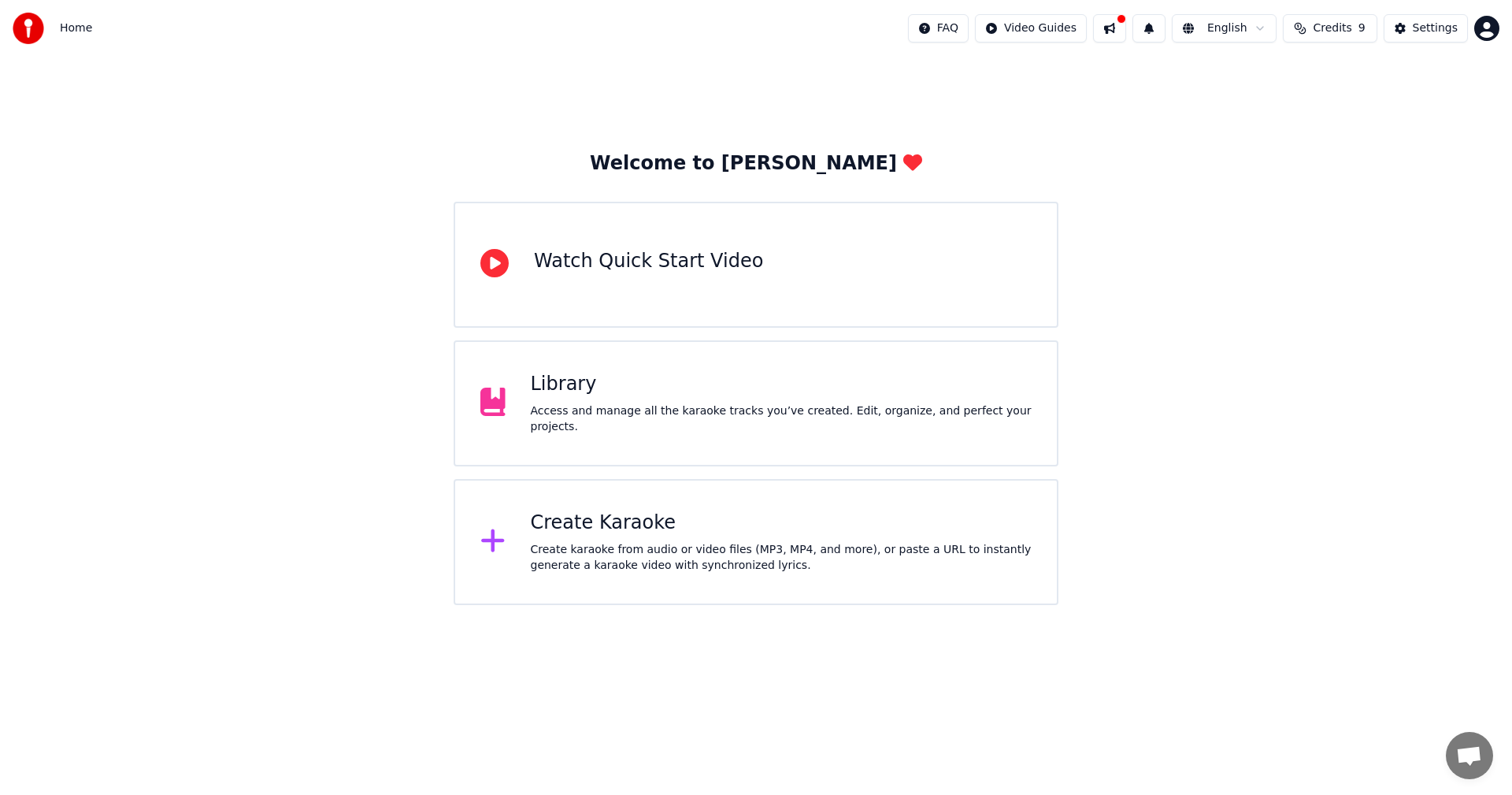
click at [701, 390] on div "Library" at bounding box center [781, 384] width 502 height 25
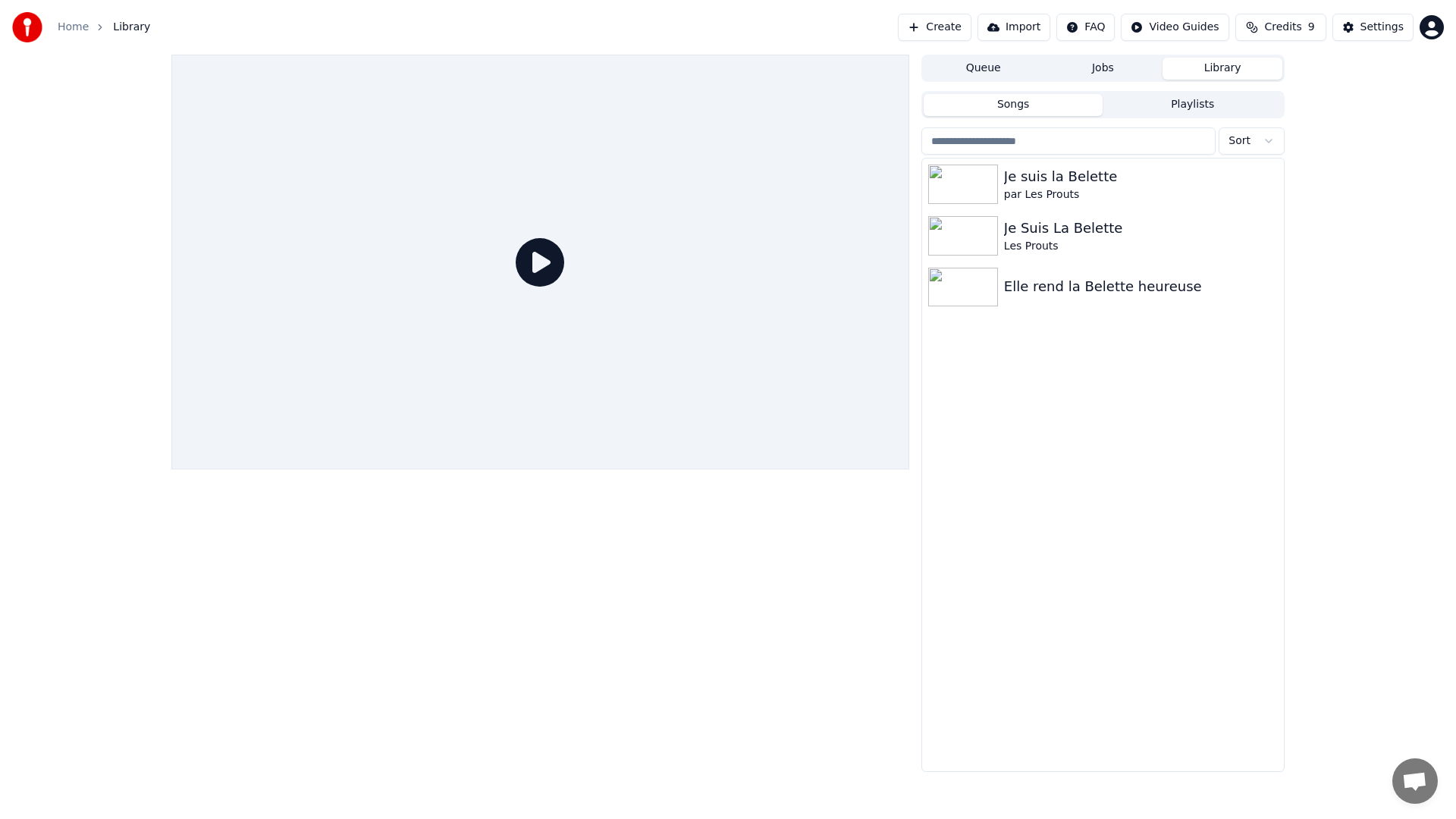
click at [909, 403] on div at bounding box center [540, 262] width 738 height 415
click at [564, 287] on icon at bounding box center [540, 262] width 49 height 49
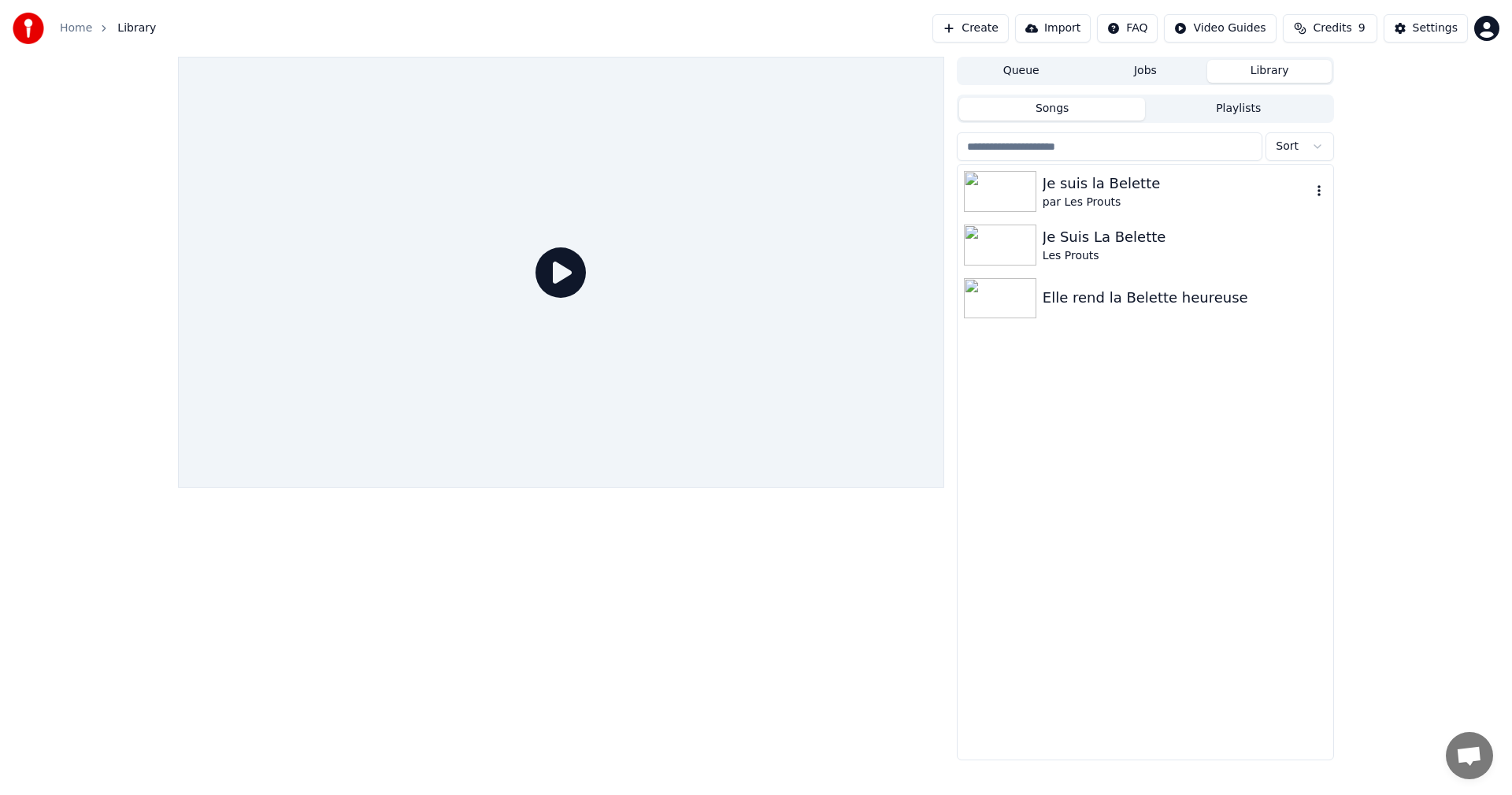
click at [1092, 190] on div "Je suis la Belette" at bounding box center [1176, 184] width 268 height 22
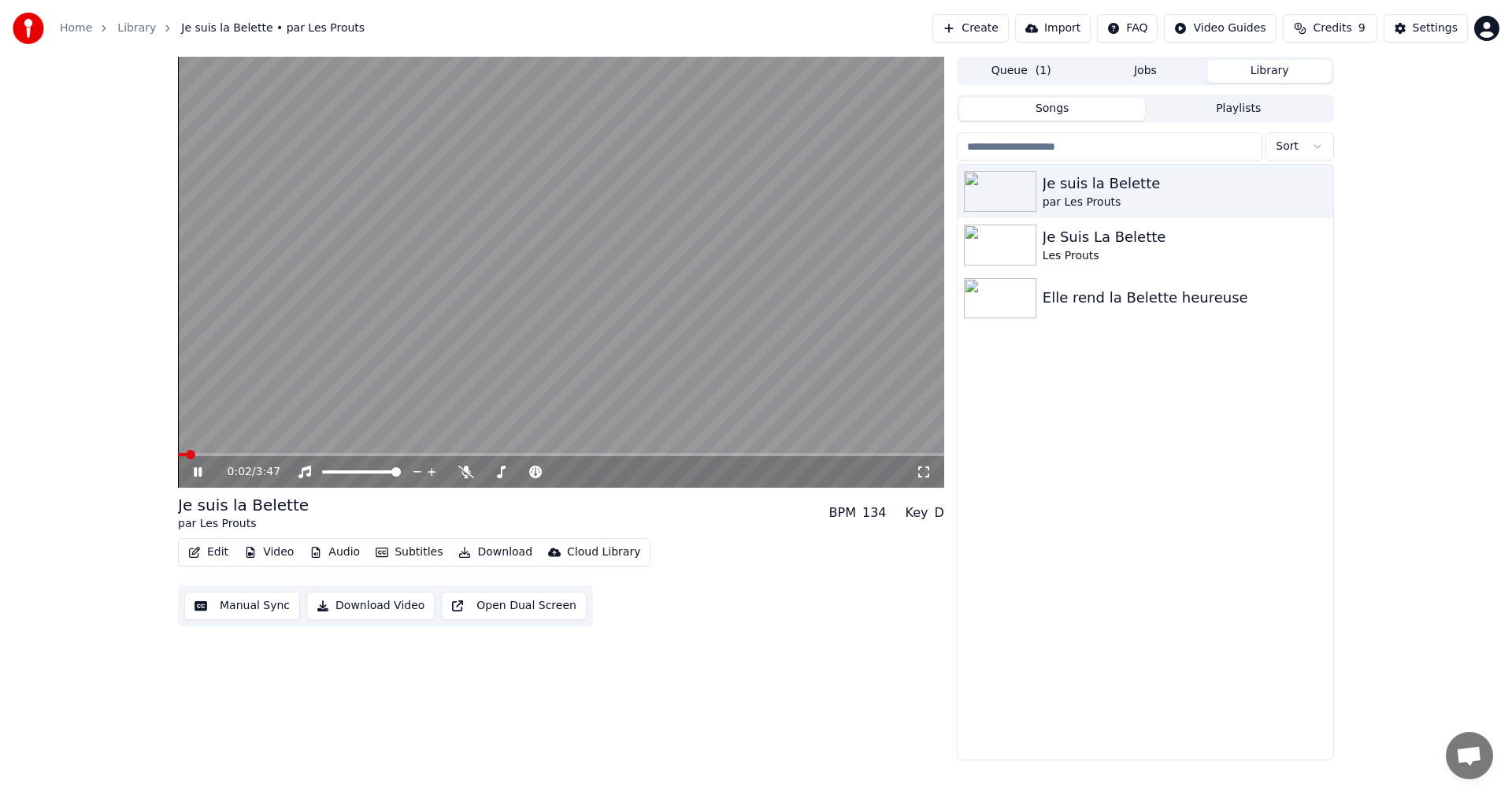
click at [204, 471] on icon at bounding box center [209, 472] width 37 height 13
click at [547, 455] on span at bounding box center [561, 455] width 766 height 3
click at [589, 454] on span at bounding box center [561, 455] width 766 height 3
click at [188, 474] on div "2:02 / 3:47" at bounding box center [561, 472] width 754 height 16
click at [196, 475] on icon at bounding box center [198, 472] width 9 height 11
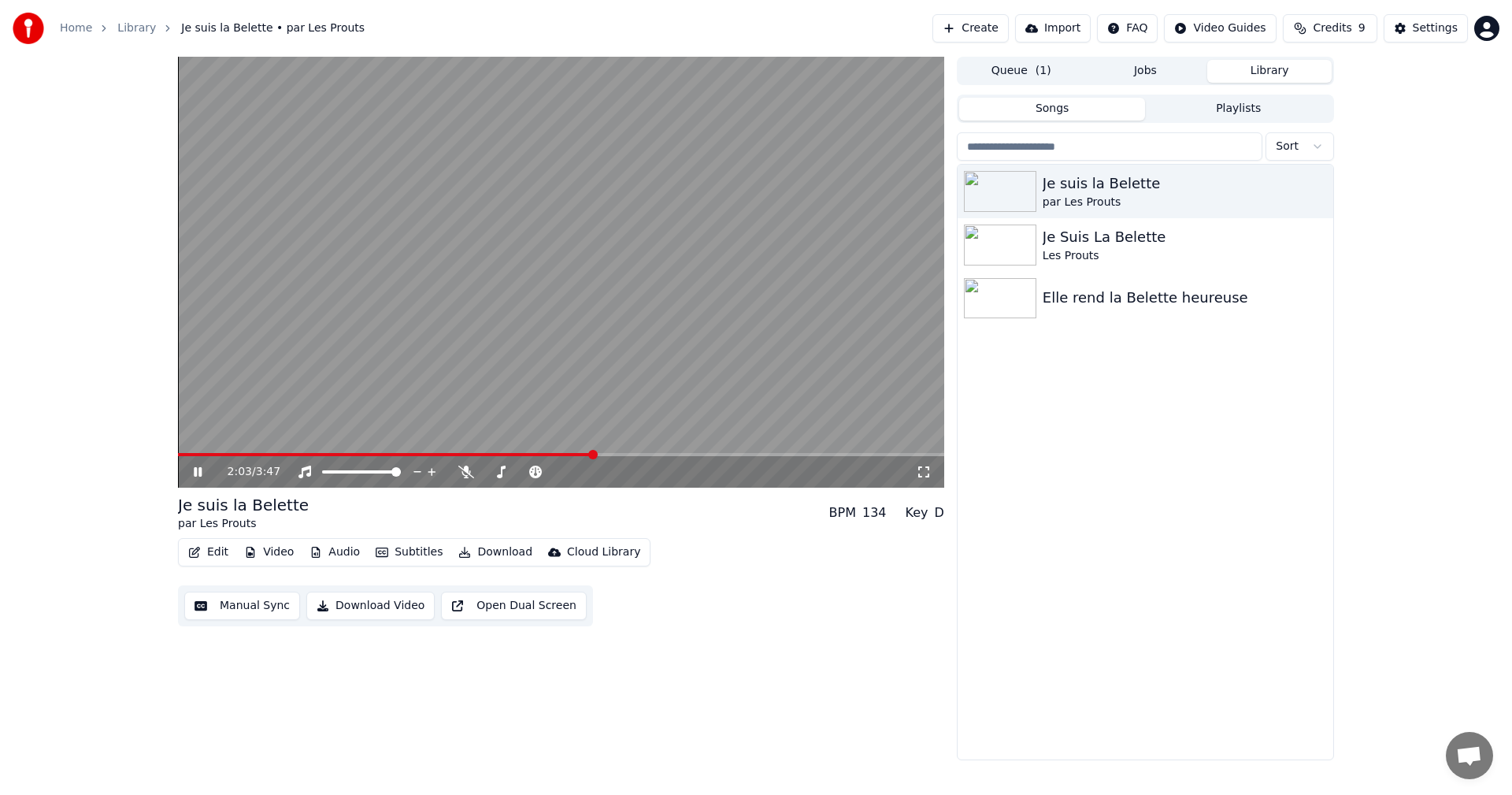
click at [196, 475] on icon at bounding box center [198, 472] width 8 height 10
click at [213, 553] on button "Edit" at bounding box center [208, 552] width 53 height 22
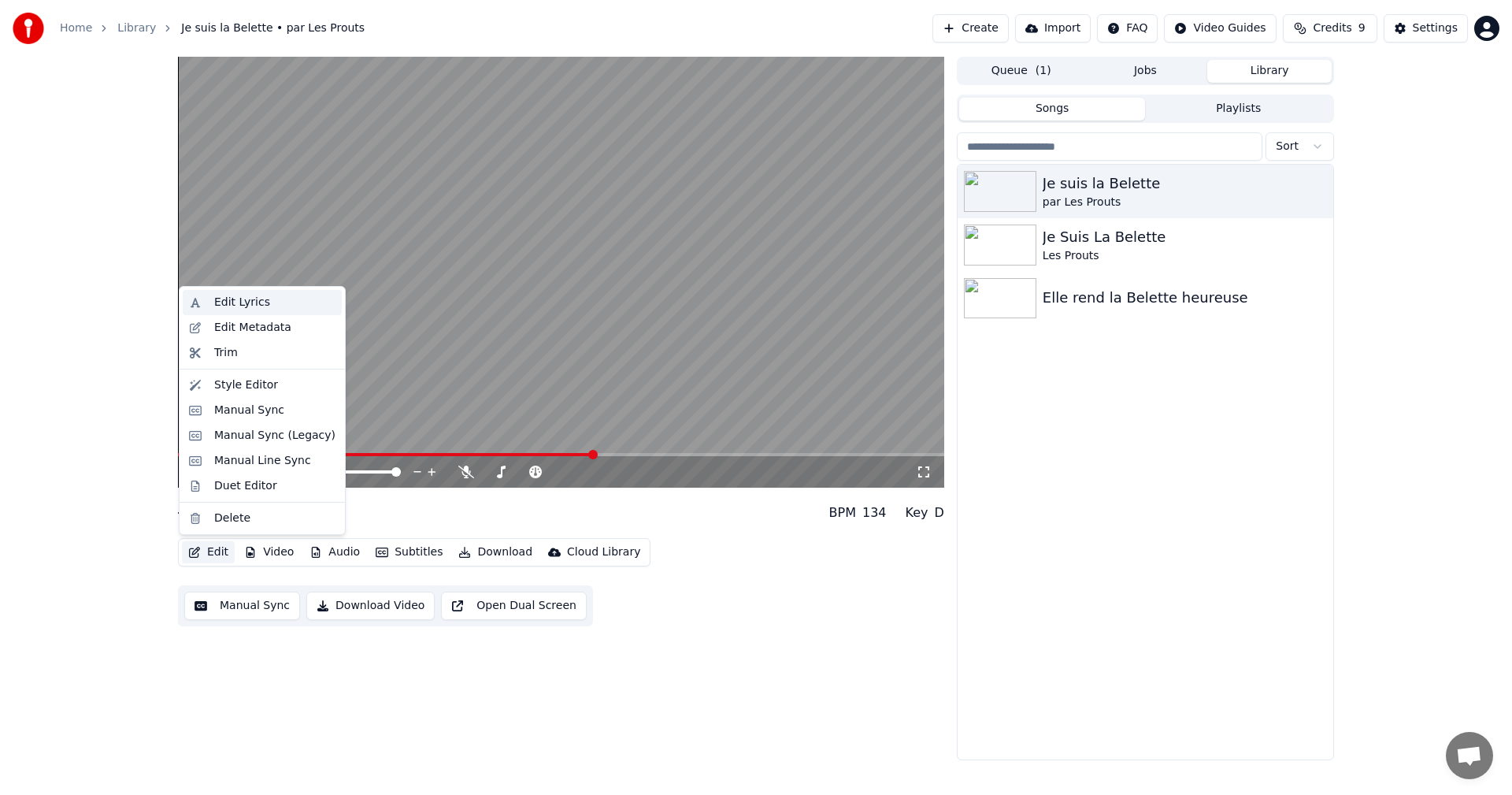
click at [288, 309] on div "Edit Lyrics" at bounding box center [275, 302] width 121 height 16
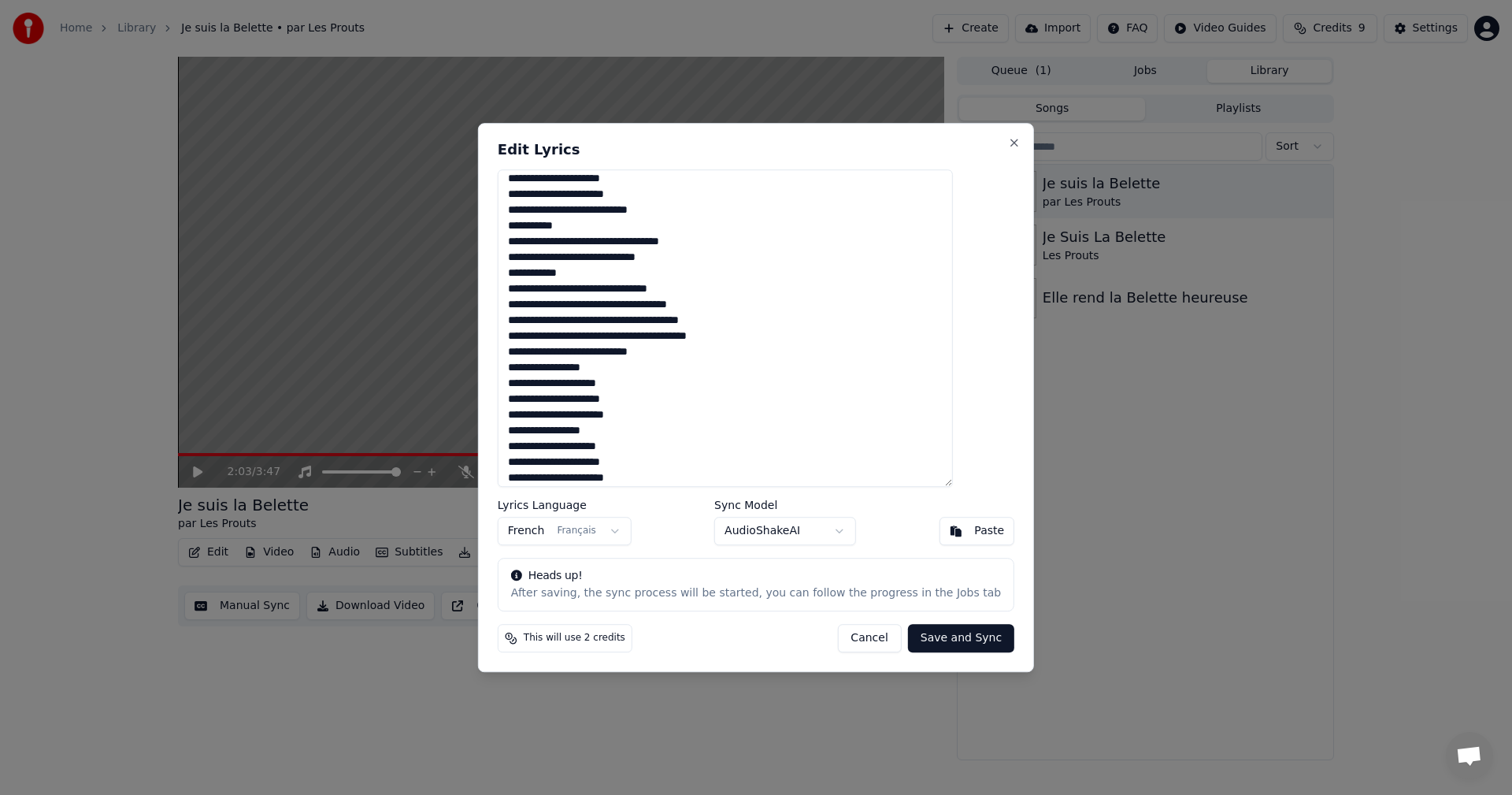
scroll to position [226, 0]
click at [1008, 139] on button "Close" at bounding box center [1014, 143] width 13 height 13
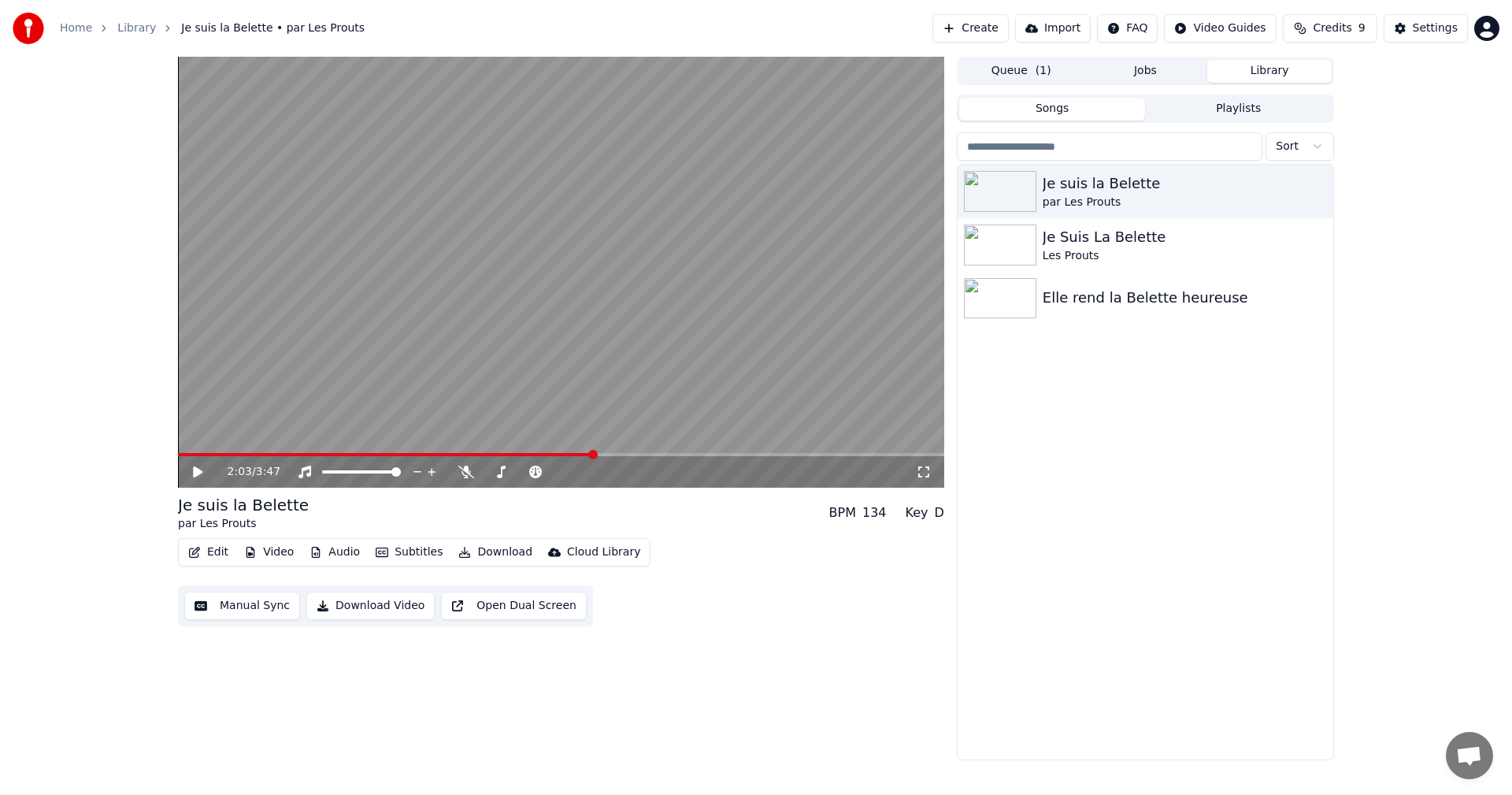
click at [190, 471] on div "2:03 / 3:47" at bounding box center [561, 472] width 754 height 16
click at [200, 474] on icon at bounding box center [198, 472] width 9 height 11
click at [462, 476] on icon at bounding box center [466, 472] width 16 height 13
click at [484, 453] on span at bounding box center [496, 455] width 636 height 3
click at [554, 451] on video at bounding box center [561, 272] width 766 height 431
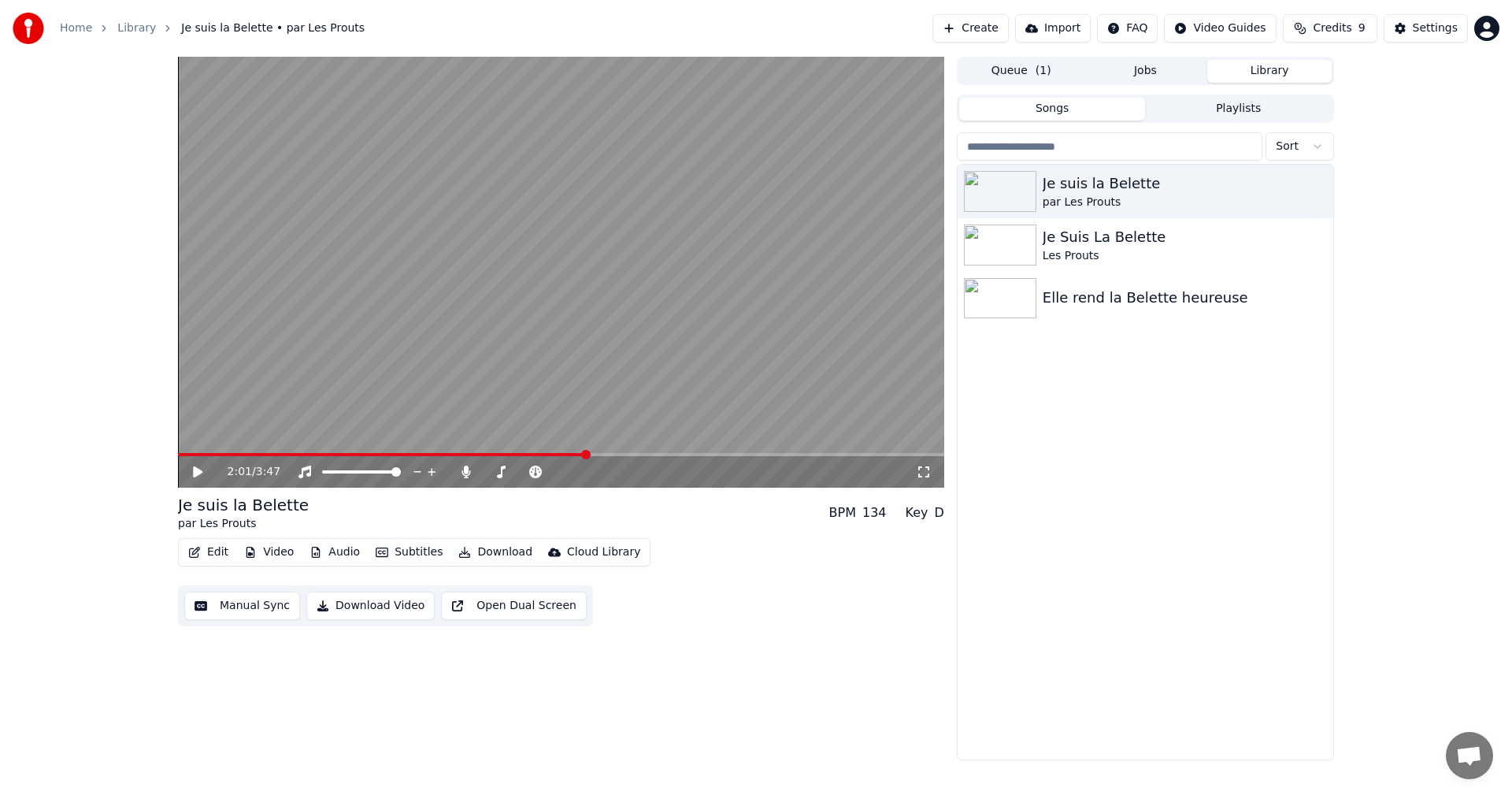
click at [587, 453] on span at bounding box center [561, 455] width 766 height 3
click at [539, 298] on video at bounding box center [561, 272] width 766 height 431
click at [196, 472] on icon at bounding box center [198, 472] width 8 height 10
click at [217, 553] on button "Edit" at bounding box center [208, 552] width 53 height 22
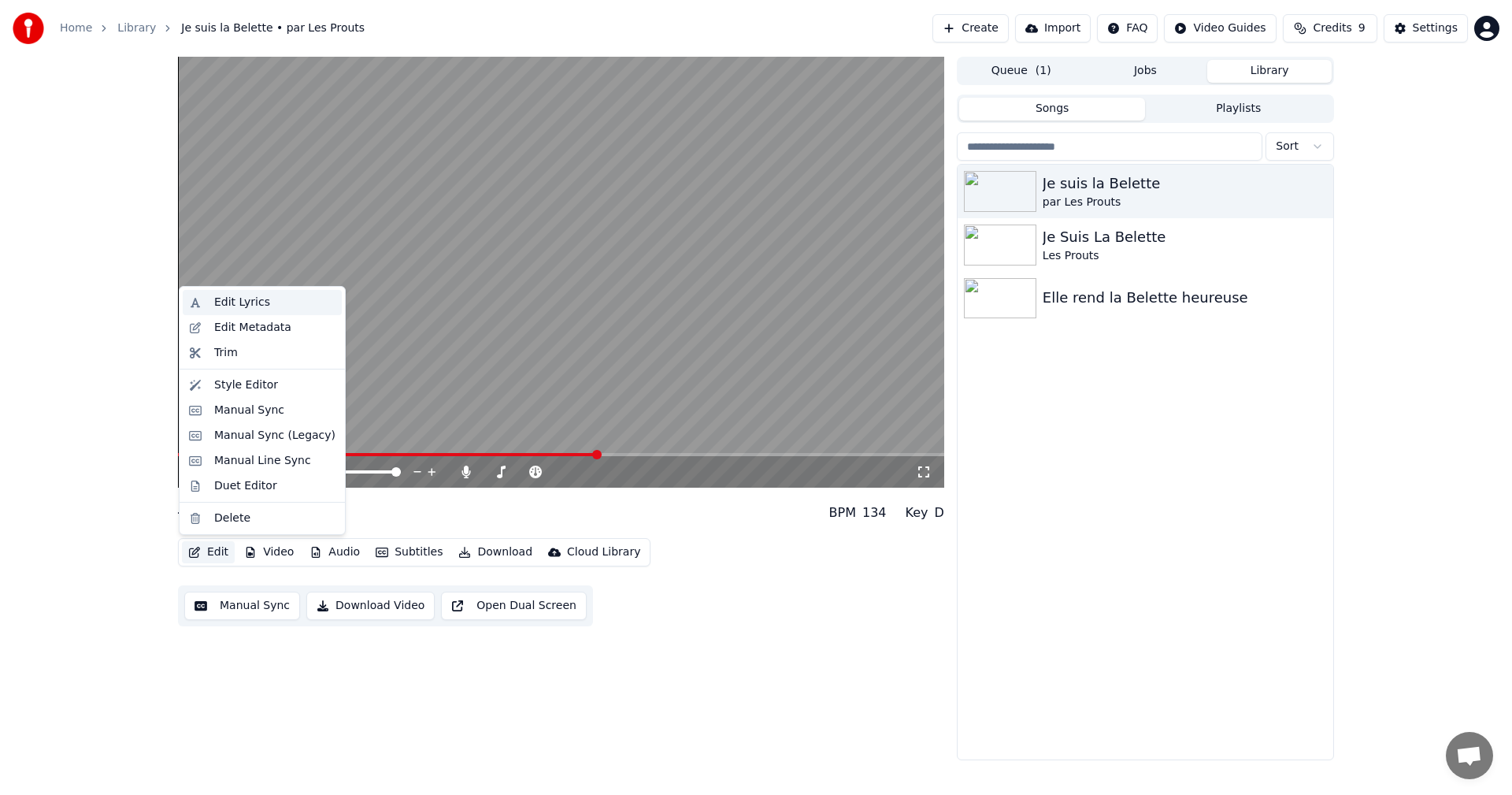
click at [260, 300] on div "Edit Lyrics" at bounding box center [242, 302] width 56 height 16
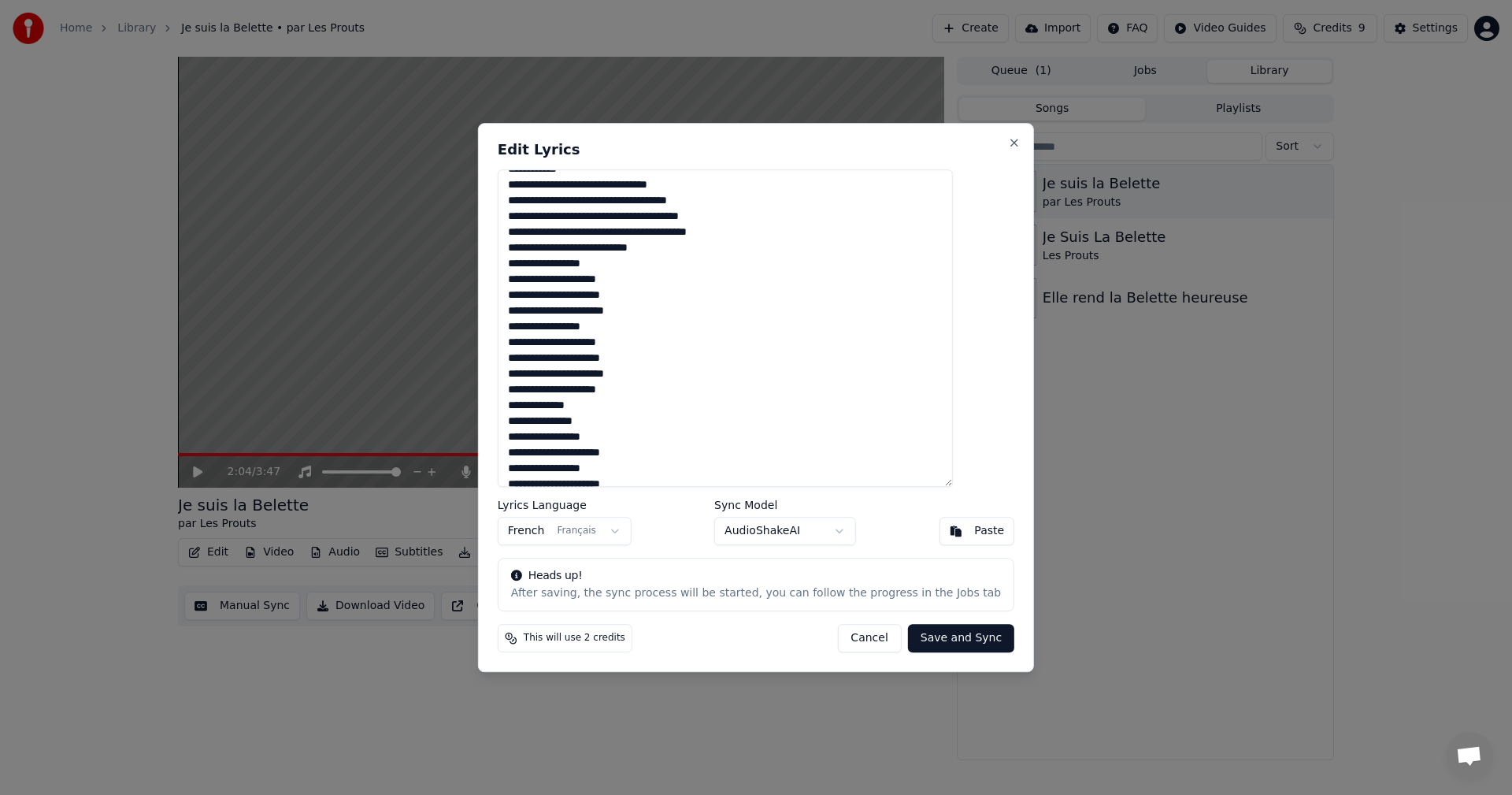
scroll to position [333, 0]
drag, startPoint x: 534, startPoint y: 264, endPoint x: 671, endPoint y: 313, distance: 145.5
click at [671, 313] on textarea at bounding box center [725, 329] width 455 height 318
click at [693, 243] on textarea at bounding box center [725, 329] width 455 height 318
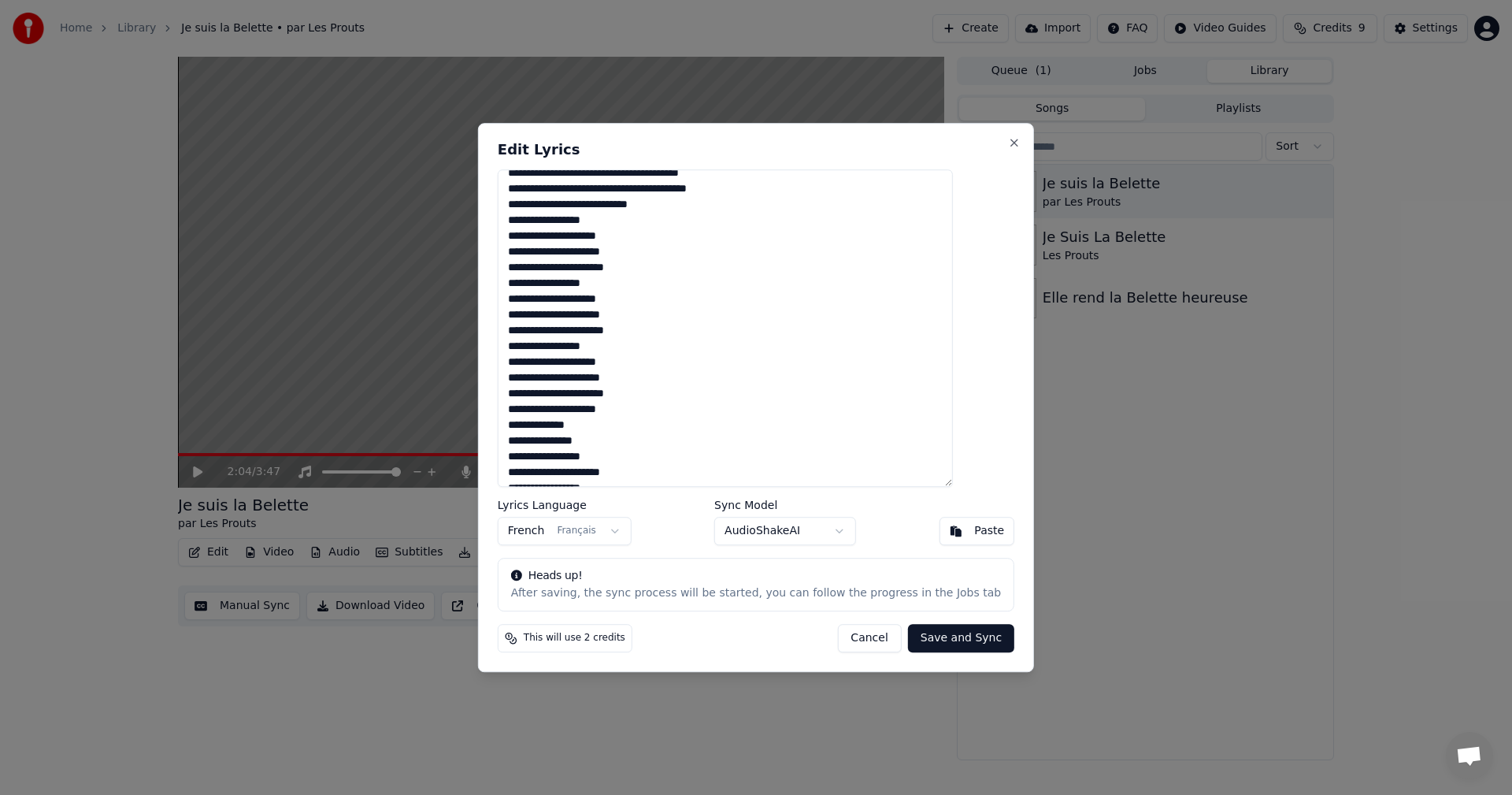
scroll to position [420, 0]
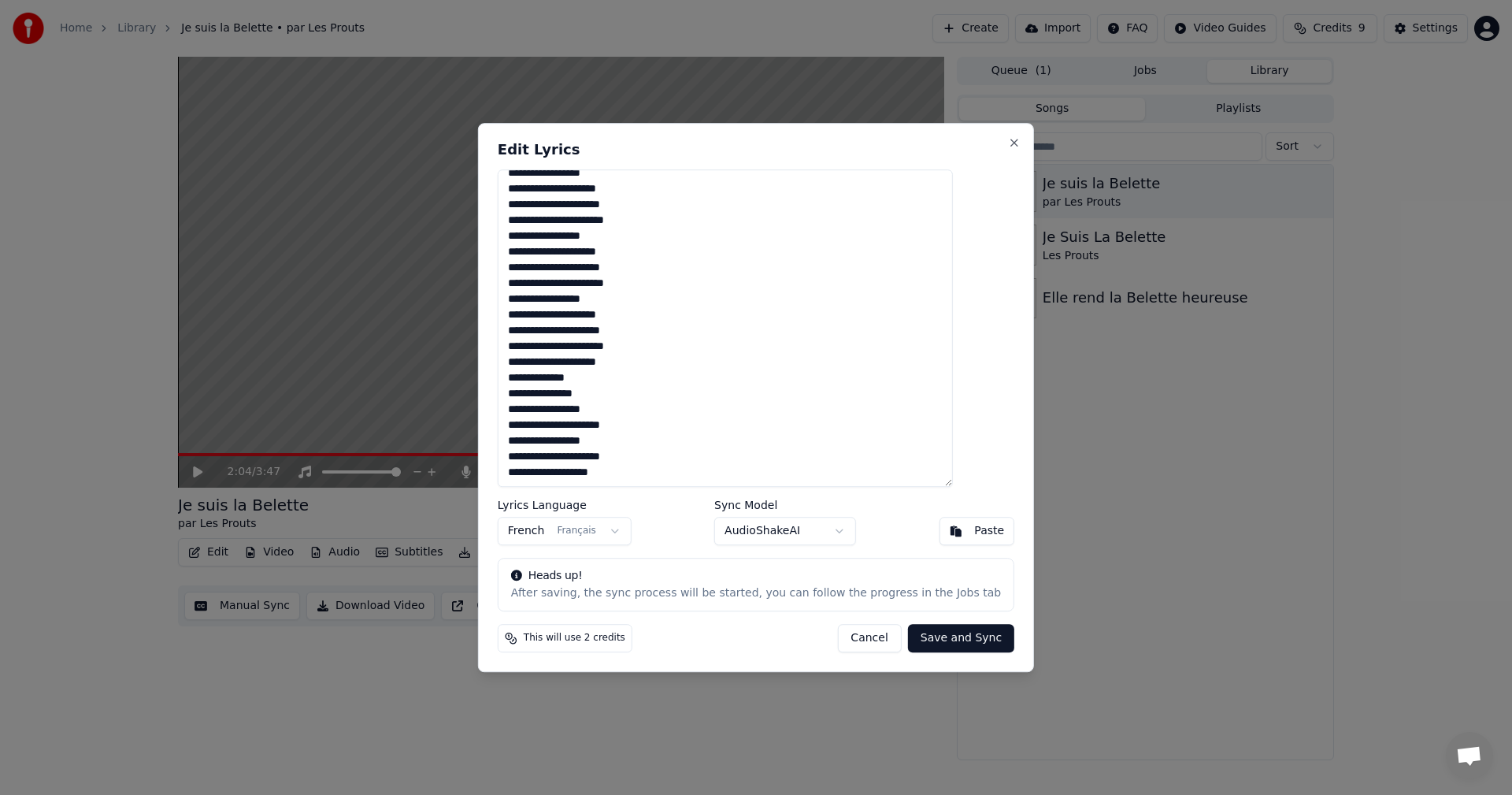
type textarea "**********"
click at [949, 638] on button "Save and Sync" at bounding box center [961, 638] width 106 height 29
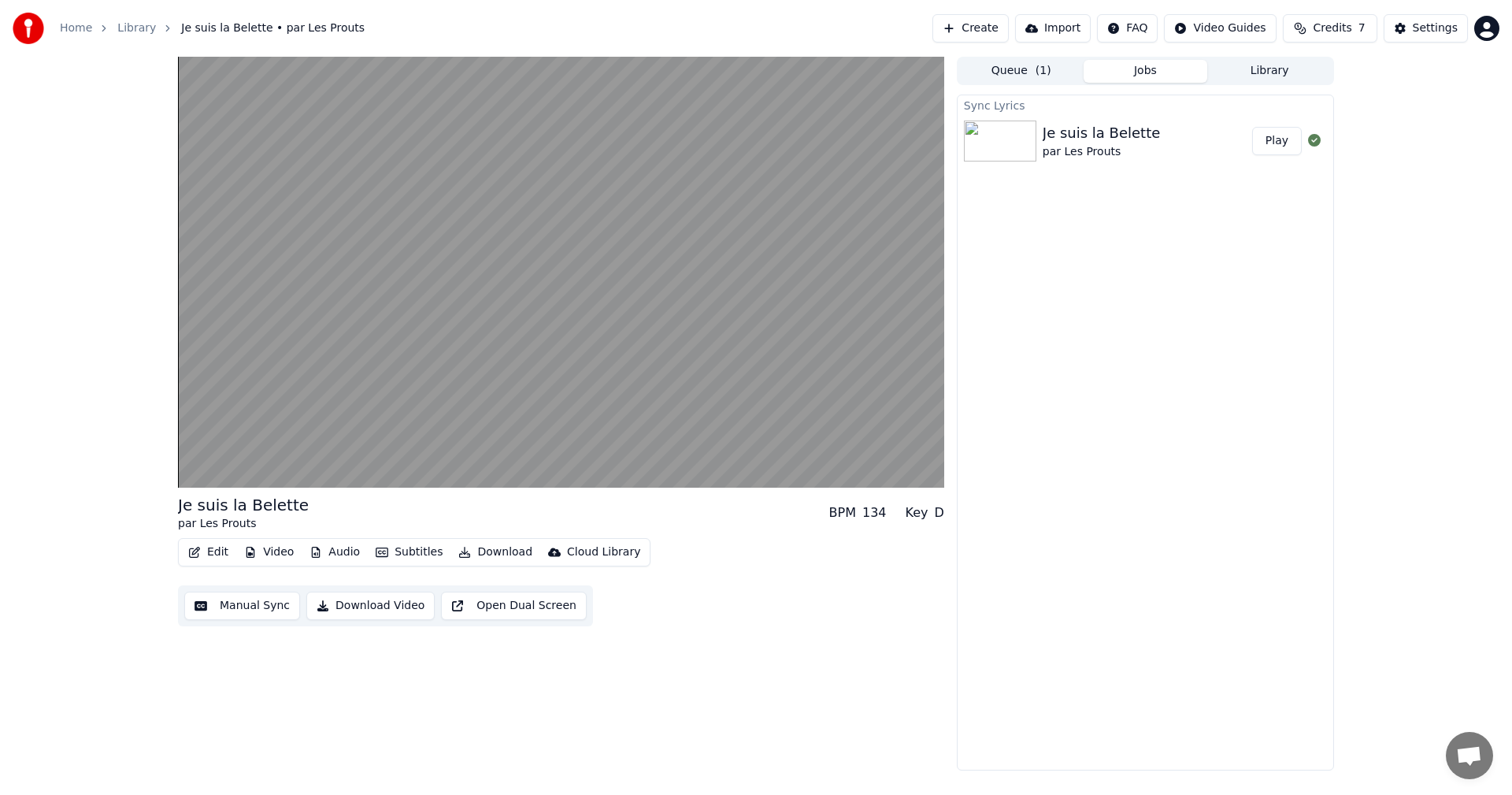
click at [2, 611] on div "Je suis la Belette par Les Prouts BPM 134 Key D Edit Video Audio Subtitles Down…" at bounding box center [756, 413] width 1512 height 713
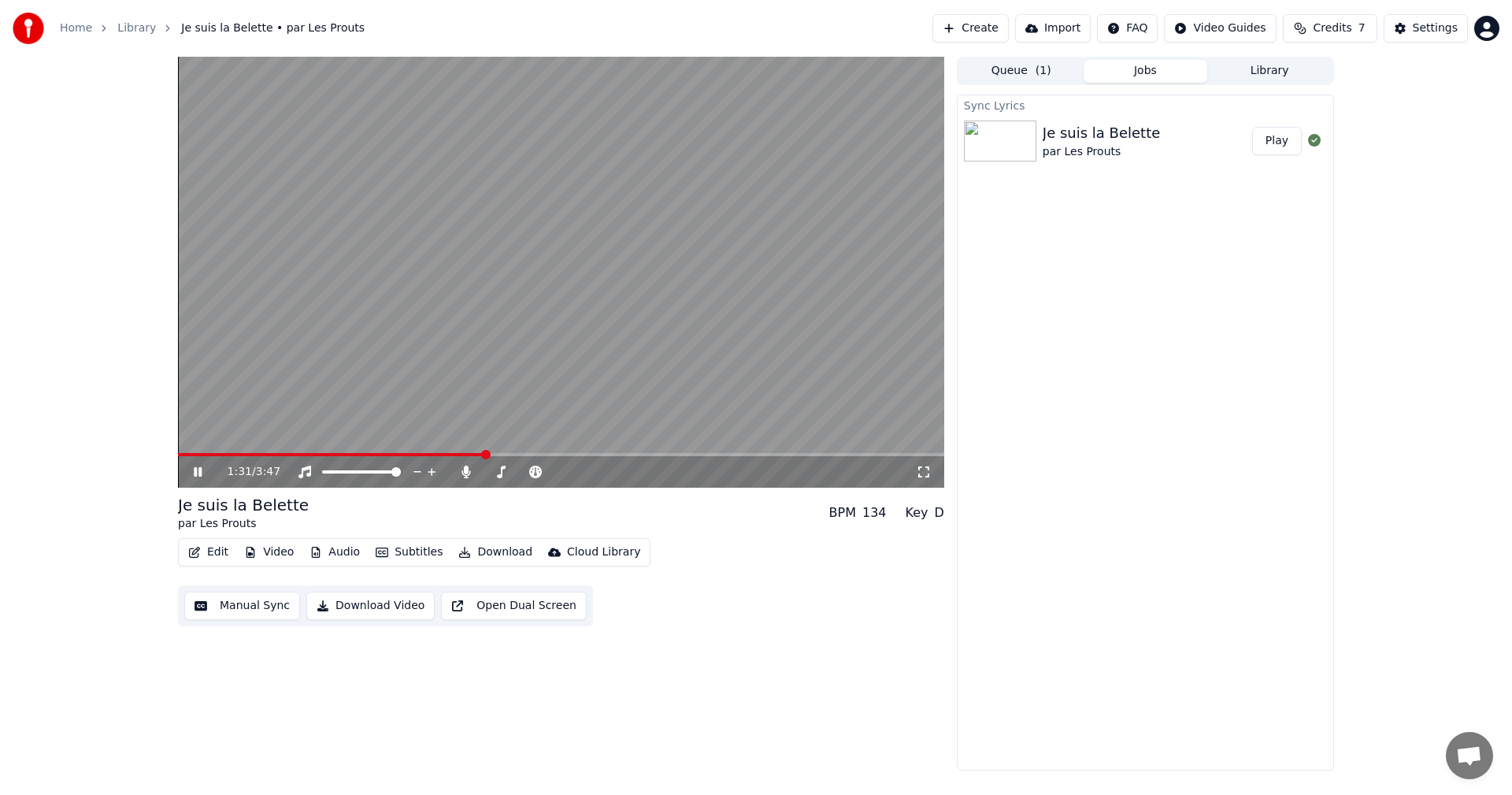
click at [485, 455] on span at bounding box center [332, 455] width 307 height 3
click at [536, 455] on span at bounding box center [561, 455] width 766 height 3
click at [754, 452] on video at bounding box center [561, 272] width 766 height 431
click at [695, 454] on span at bounding box center [561, 455] width 766 height 3
click at [203, 475] on icon at bounding box center [209, 472] width 37 height 13
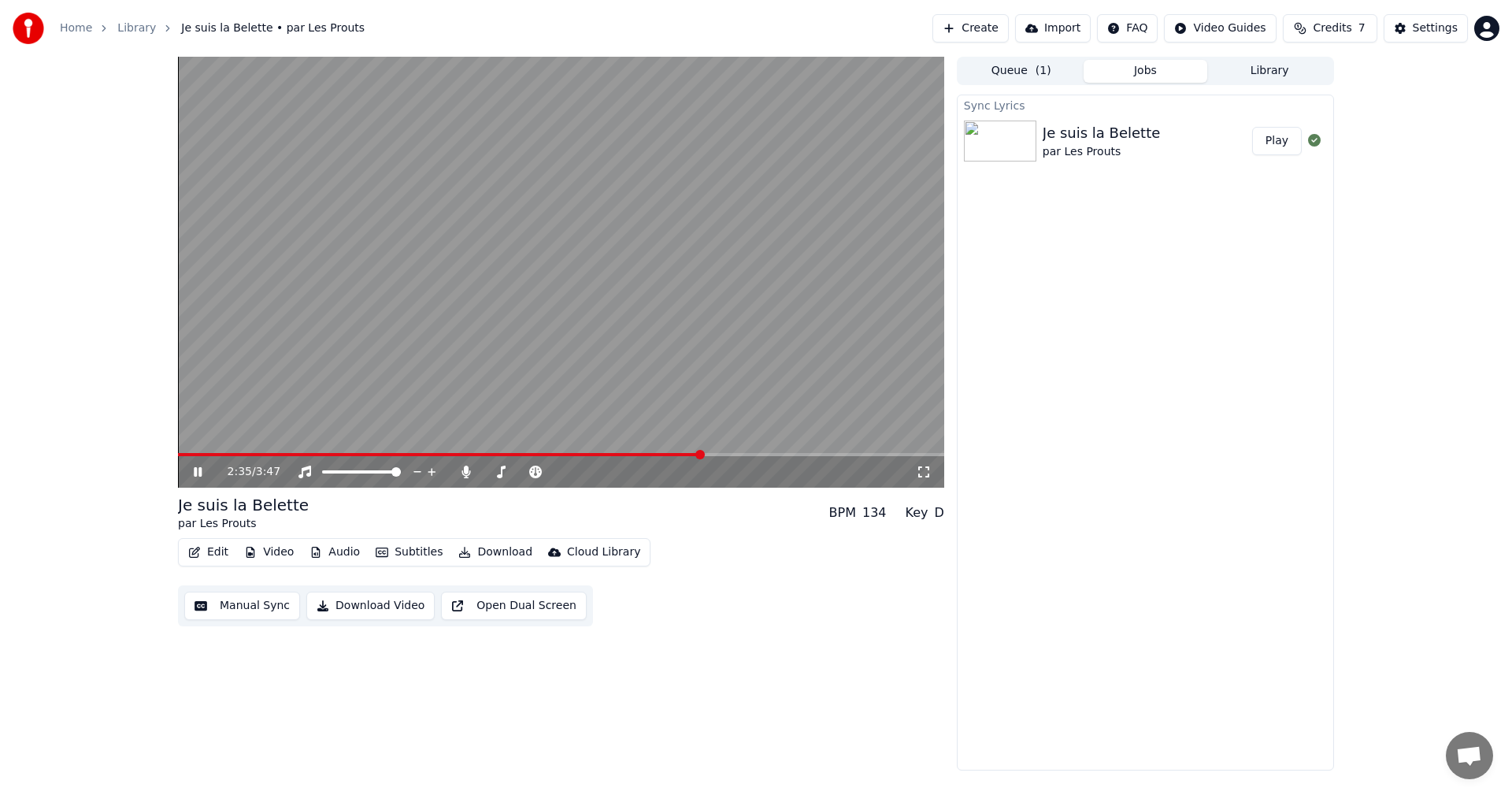
click at [733, 454] on span at bounding box center [561, 455] width 766 height 3
click at [200, 471] on icon at bounding box center [198, 472] width 8 height 10
click at [200, 471] on icon at bounding box center [198, 472] width 9 height 11
click at [194, 474] on icon at bounding box center [209, 472] width 37 height 13
click at [370, 607] on button "Download Video" at bounding box center [370, 606] width 128 height 29
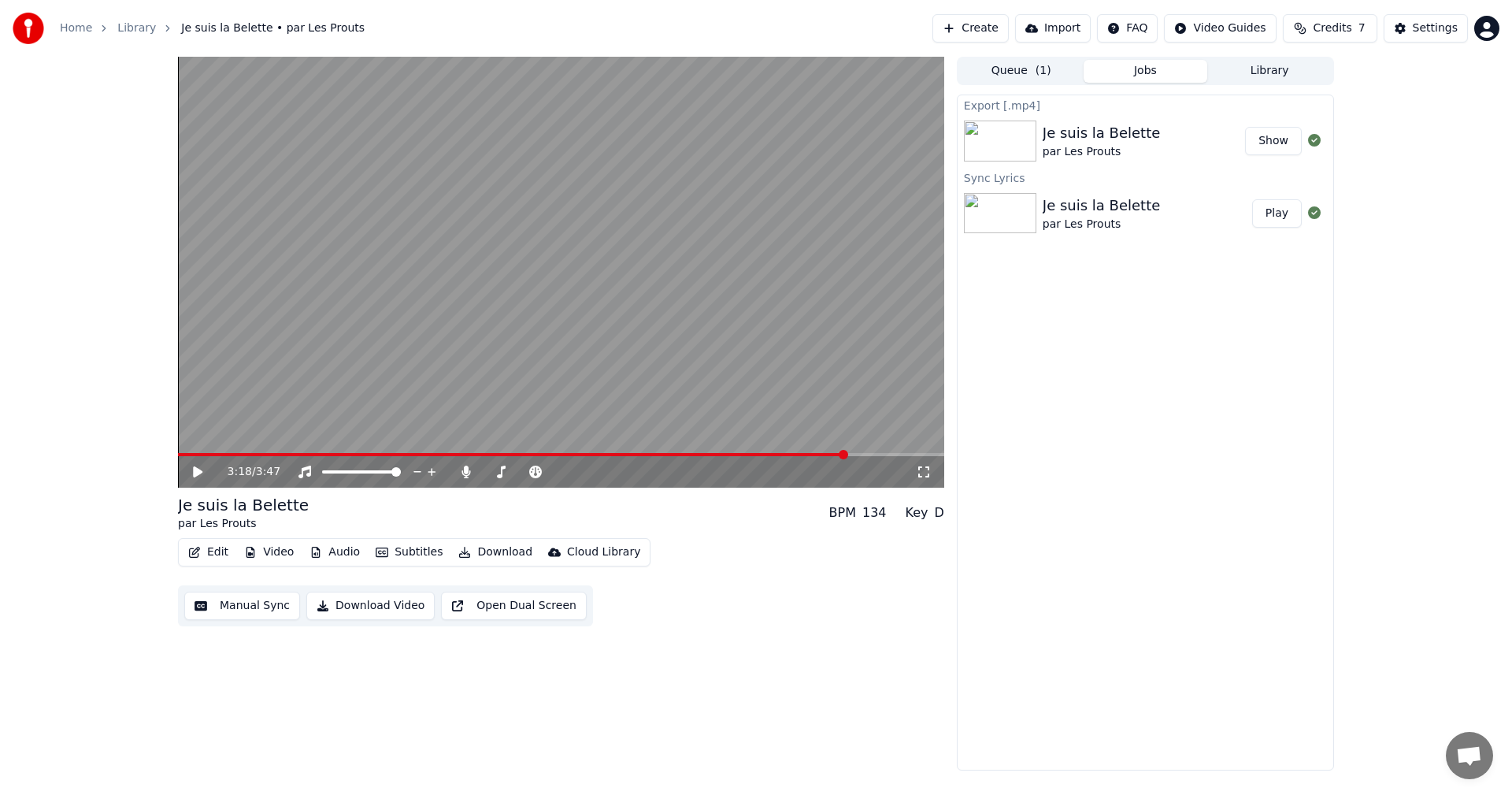
click at [1264, 153] on button "Show" at bounding box center [1274, 141] width 57 height 29
